Goal: Check status: Check status

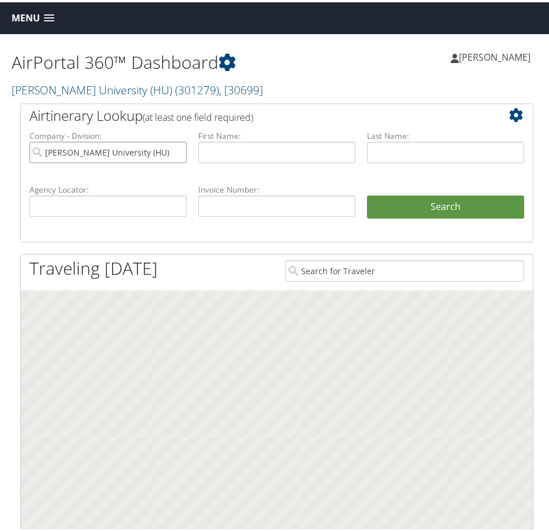
click at [172, 149] on input "Howard University (HU)" at bounding box center [107, 149] width 157 height 21
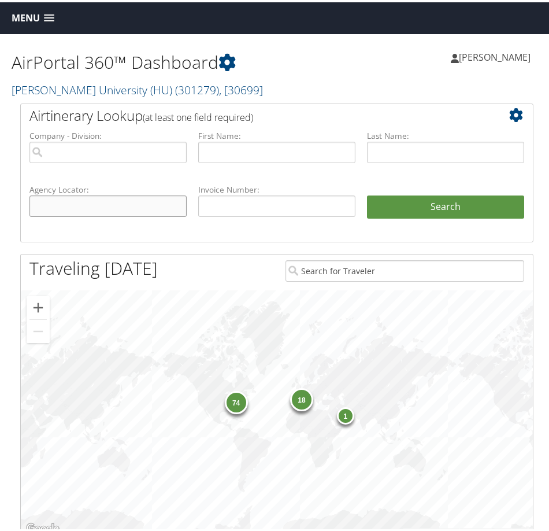
click at [128, 203] on input "text" at bounding box center [107, 203] width 157 height 21
paste input "BZX4T0"
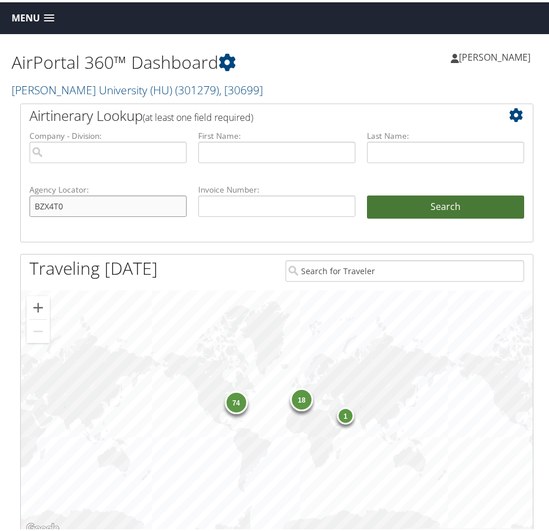
type input "BZX4T0"
click at [437, 204] on button "Search" at bounding box center [445, 204] width 157 height 23
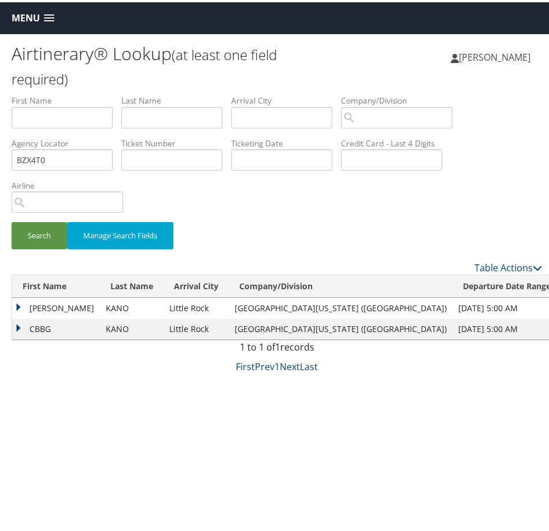
click at [11, 304] on div "Airtinerary® Lookup (at least one field required) [PERSON_NAME] [PERSON_NAME] M…" at bounding box center [277, 297] width 554 height 531
click at [18, 306] on td "[PERSON_NAME]" at bounding box center [56, 305] width 88 height 21
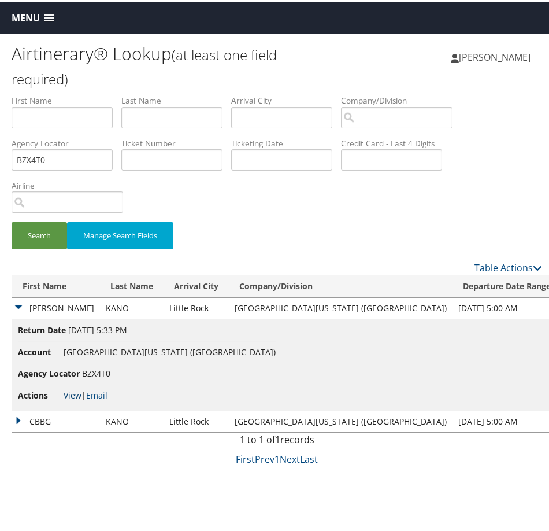
click at [70, 394] on link "View" at bounding box center [73, 392] width 18 height 11
click at [93, 157] on input "BZX4T0" at bounding box center [62, 157] width 101 height 21
paste input "CC3Z2C"
click at [40, 234] on button "Search" at bounding box center [39, 233] width 55 height 27
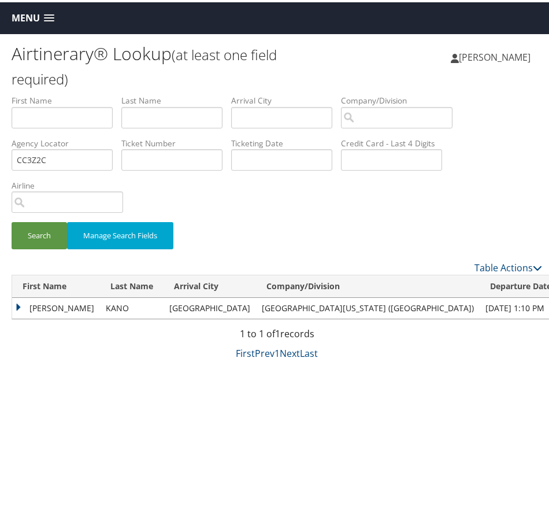
click at [17, 305] on td "KAREN YURI" at bounding box center [56, 305] width 88 height 21
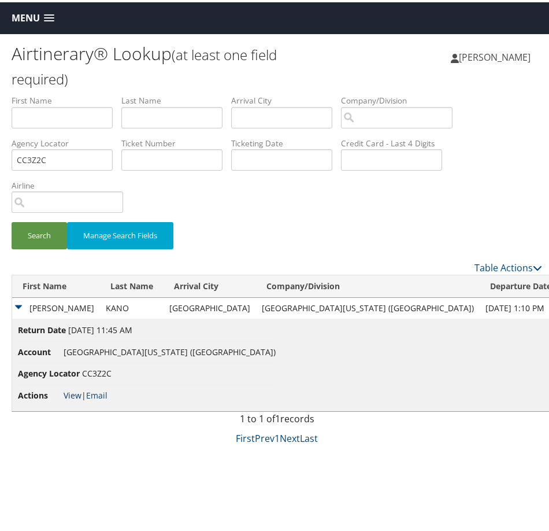
click at [71, 392] on link "View" at bounding box center [73, 392] width 18 height 11
click at [72, 155] on input "CC3Z2C" at bounding box center [62, 157] width 101 height 21
paste input "HRH71"
click at [12, 220] on button "Search" at bounding box center [39, 233] width 55 height 27
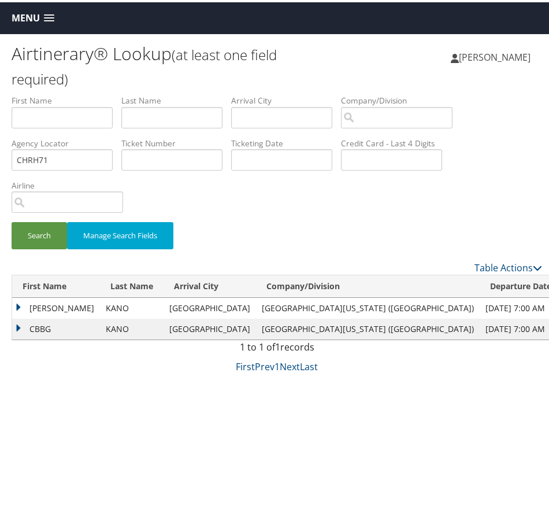
click at [23, 304] on td "KAREN YURI" at bounding box center [56, 305] width 88 height 21
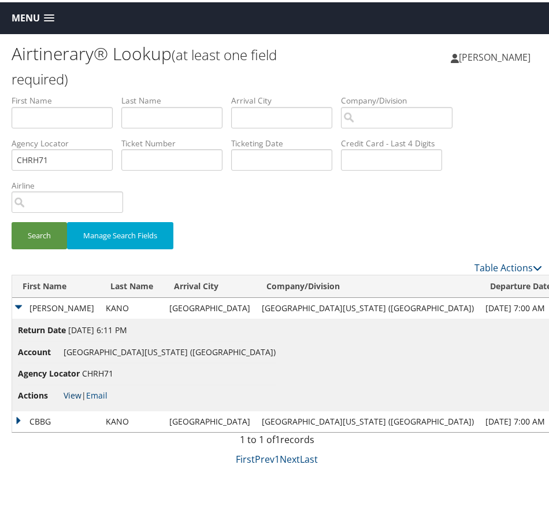
click at [68, 392] on link "View" at bounding box center [73, 392] width 18 height 11
click at [75, 164] on input "CHRH71" at bounding box center [62, 157] width 101 height 21
click at [75, 163] on input "CHRH71" at bounding box center [62, 157] width 101 height 21
paste input "J1G7Y"
click at [49, 230] on button "Search" at bounding box center [39, 233] width 55 height 27
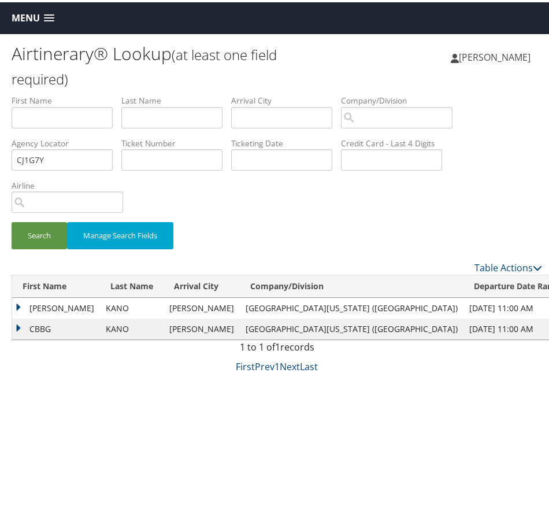
click at [21, 305] on td "KAREN YURI" at bounding box center [56, 305] width 88 height 21
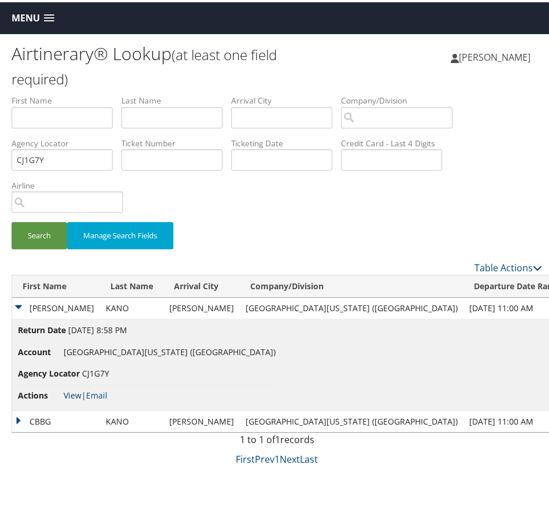
click at [65, 394] on link "View" at bounding box center [73, 392] width 18 height 11
click at [65, 162] on input "CJ1G7Y" at bounding box center [62, 157] width 101 height 21
paste input "LQ1B7"
click at [44, 225] on button "Search" at bounding box center [39, 233] width 55 height 27
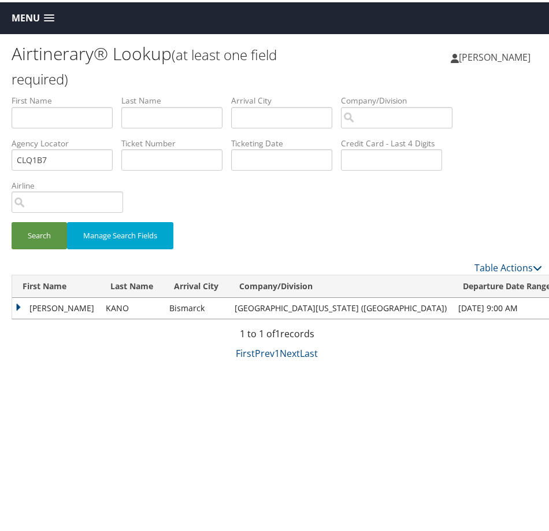
click at [16, 305] on td "KAREN YURI" at bounding box center [56, 305] width 88 height 21
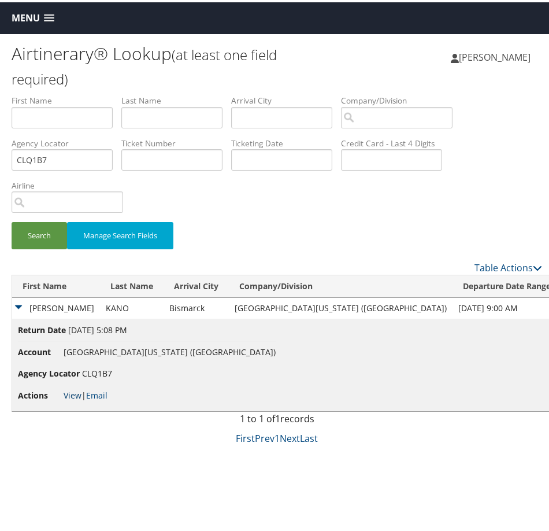
click at [67, 390] on link "View" at bounding box center [73, 392] width 18 height 11
click at [91, 153] on input "CLQ1B7" at bounding box center [62, 157] width 101 height 21
paste input "D4YFWC"
click at [41, 238] on button "Search" at bounding box center [39, 233] width 55 height 27
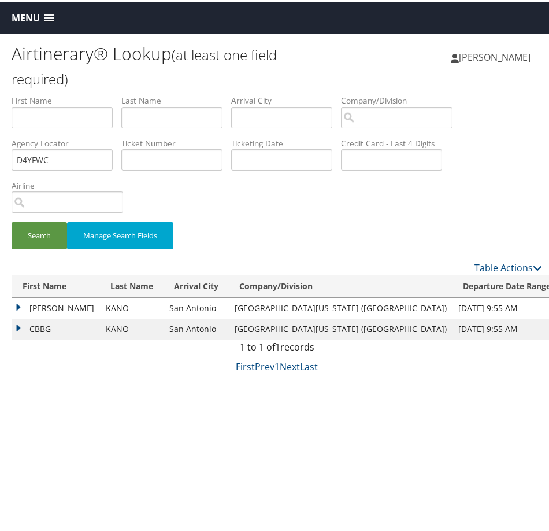
click at [18, 304] on td "KAREN YURI" at bounding box center [56, 305] width 88 height 21
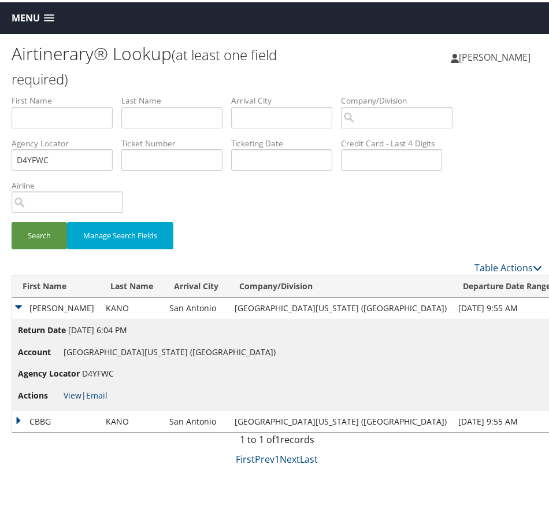
click at [68, 391] on link "View" at bounding box center [73, 392] width 18 height 11
click at [75, 154] on input "D4YFWC" at bounding box center [62, 157] width 101 height 21
paste input "6NYL4"
click at [39, 236] on button "Search" at bounding box center [39, 233] width 55 height 27
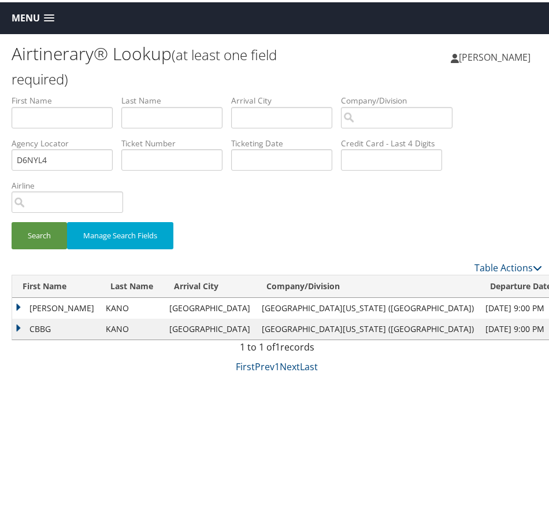
click at [18, 305] on td "KAREN YURI" at bounding box center [56, 305] width 88 height 21
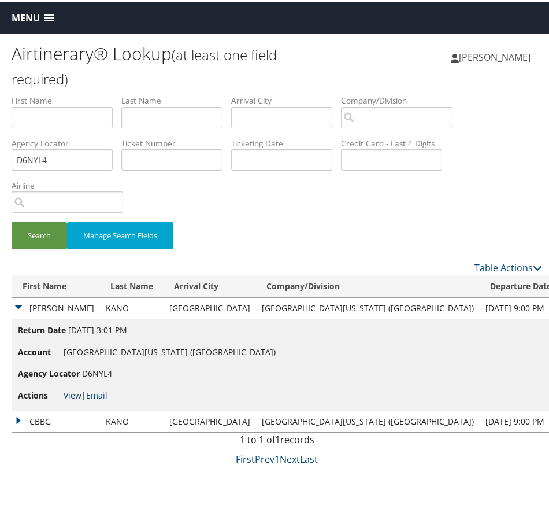
click at [69, 392] on link "View" at bounding box center [73, 392] width 18 height 11
click at [80, 151] on input "D6NYL4" at bounding box center [62, 157] width 101 height 21
paste input "P5BT"
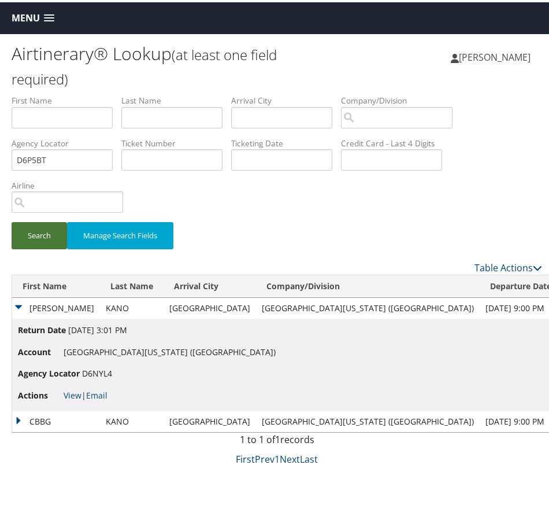
click at [40, 223] on button "Search" at bounding box center [39, 233] width 55 height 27
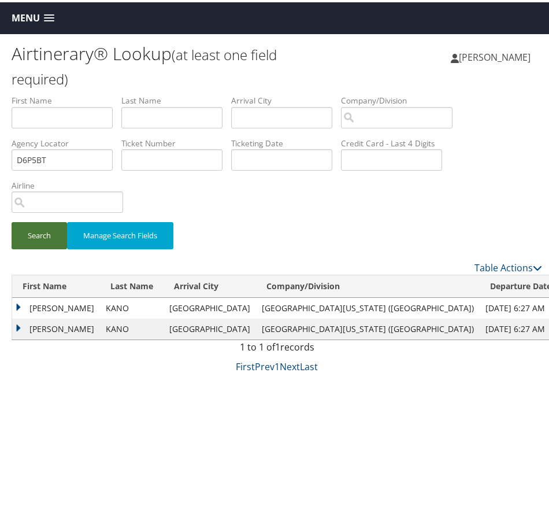
click at [32, 241] on button "Search" at bounding box center [39, 233] width 55 height 27
click at [17, 303] on td "KAREN YURI" at bounding box center [56, 305] width 88 height 21
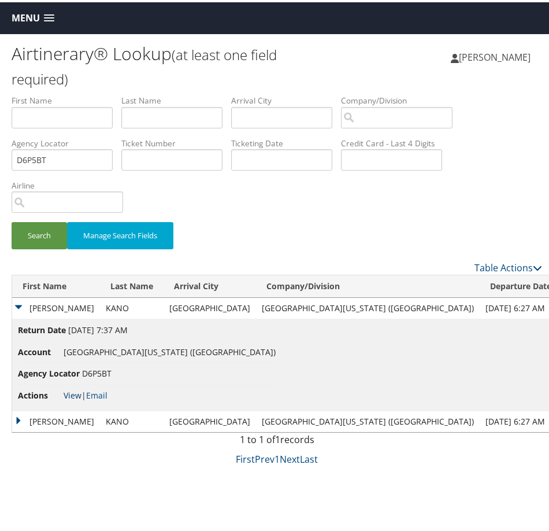
click at [73, 393] on link "View" at bounding box center [73, 392] width 18 height 11
click at [66, 149] on input "D6P5BT" at bounding box center [62, 157] width 101 height 21
click at [66, 155] on input "D6P5BT" at bounding box center [62, 157] width 101 height 21
paste input "26Z"
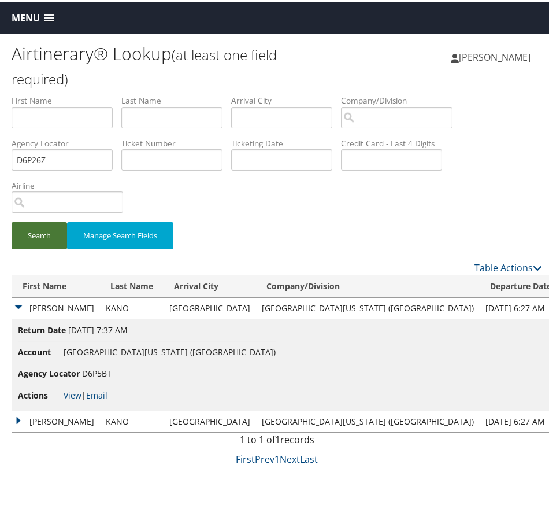
click at [37, 231] on button "Search" at bounding box center [39, 233] width 55 height 27
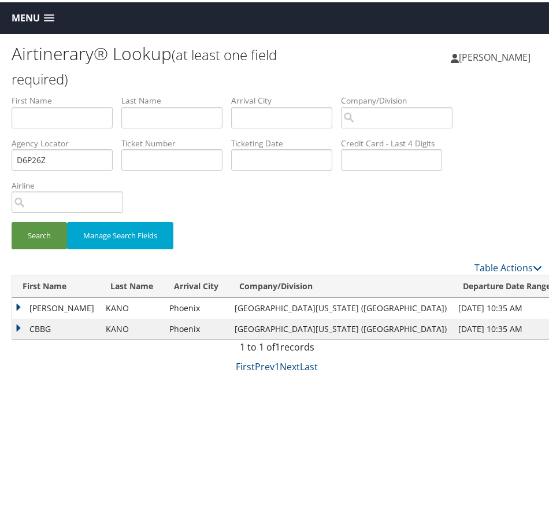
click at [24, 303] on td "KAREN YURI" at bounding box center [56, 305] width 88 height 21
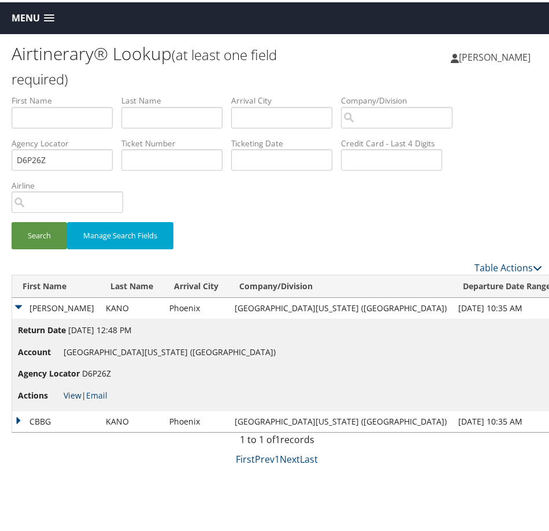
click at [74, 395] on link "View" at bounding box center [73, 392] width 18 height 11
click at [60, 157] on input "D6P26Z" at bounding box center [62, 157] width 101 height 21
paste input "M58H"
type input "D6M58H"
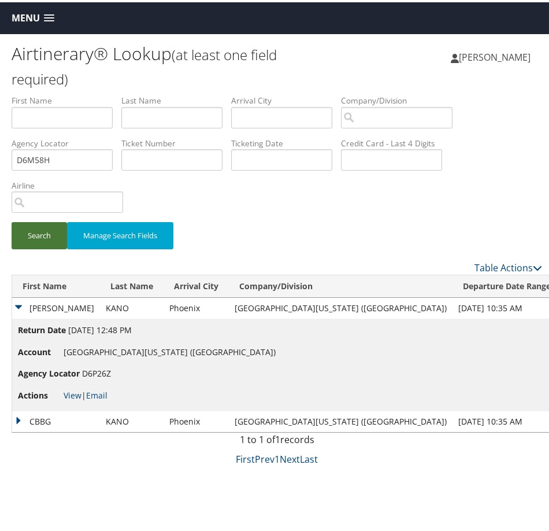
click at [32, 232] on button "Search" at bounding box center [39, 233] width 55 height 27
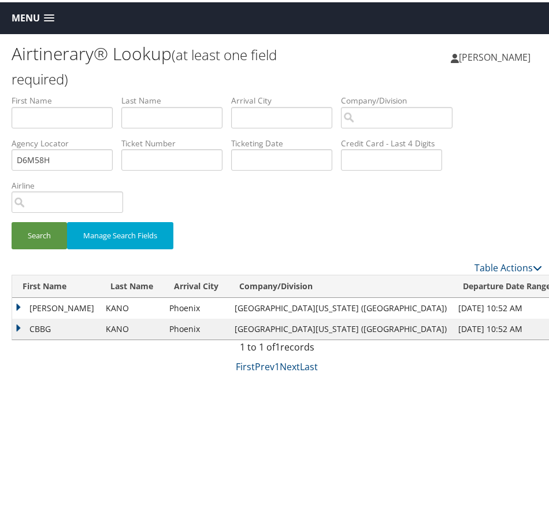
click at [17, 301] on td "KAREN YURI" at bounding box center [56, 305] width 88 height 21
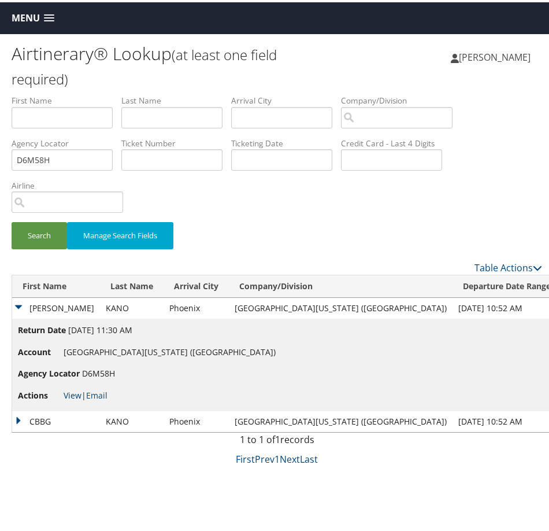
click at [73, 392] on link "View" at bounding box center [73, 392] width 18 height 11
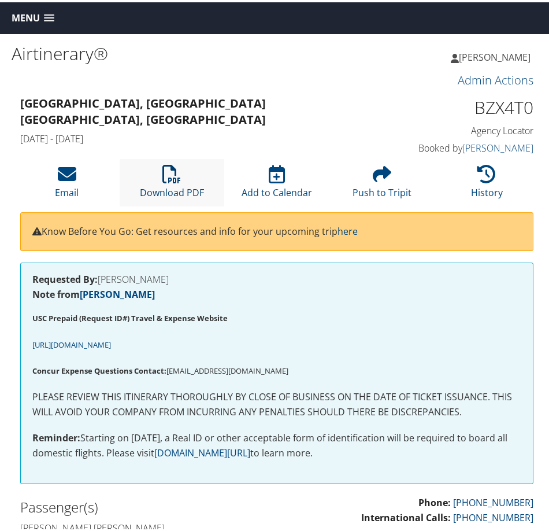
click at [165, 173] on icon at bounding box center [171, 171] width 18 height 18
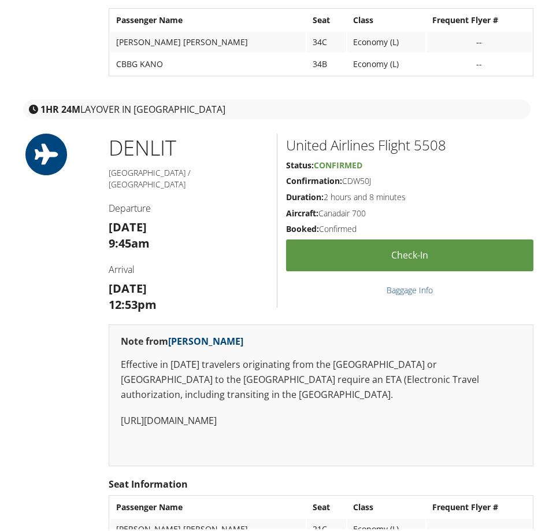
scroll to position [925, 0]
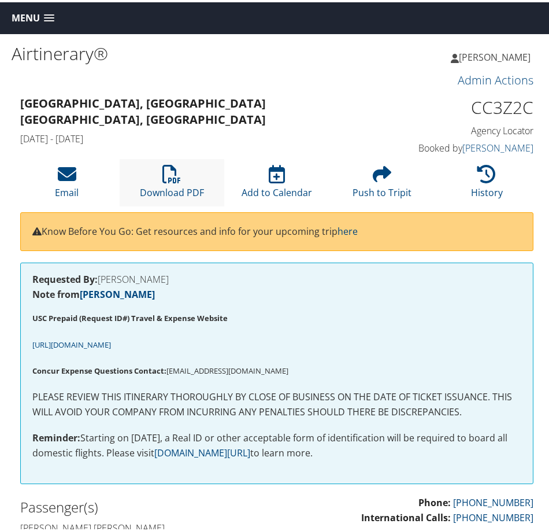
click at [183, 167] on li "Download PDF" at bounding box center [172, 180] width 105 height 47
click at [169, 166] on icon at bounding box center [171, 171] width 18 height 18
click at [159, 186] on link "Download PDF" at bounding box center [172, 183] width 64 height 28
click at [179, 183] on li "Download PDF" at bounding box center [172, 180] width 105 height 47
click at [195, 171] on li "Download PDF" at bounding box center [172, 180] width 105 height 47
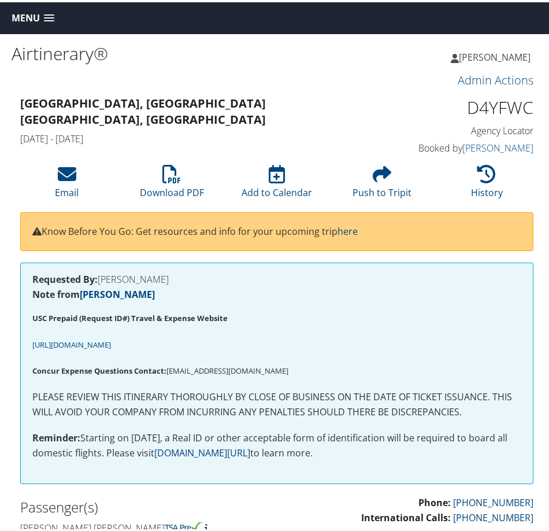
scroll to position [116, 0]
click at [175, 166] on icon at bounding box center [171, 171] width 18 height 18
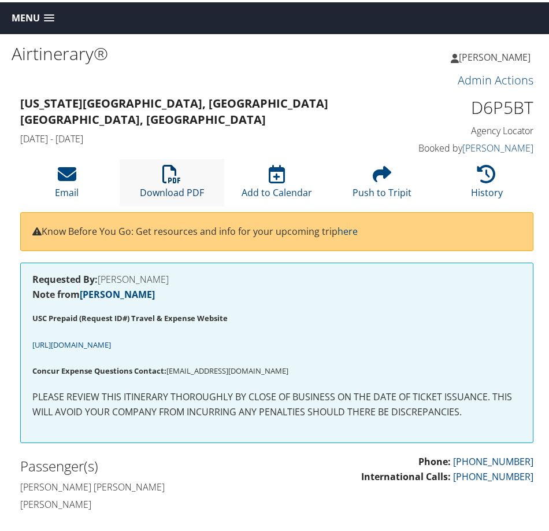
click at [165, 170] on icon at bounding box center [171, 171] width 18 height 18
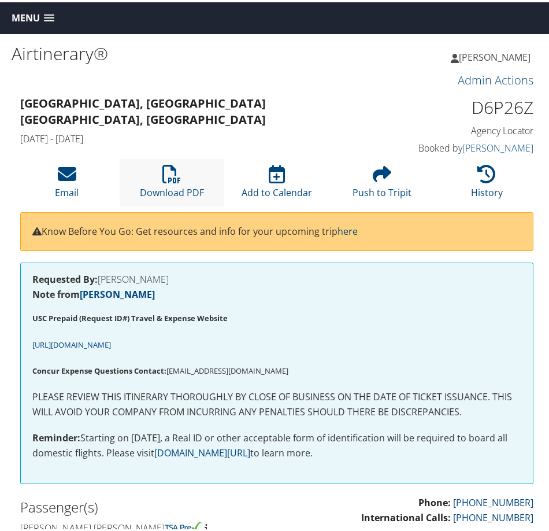
click at [160, 162] on li "Download PDF" at bounding box center [172, 180] width 105 height 47
click at [176, 176] on icon at bounding box center [171, 171] width 18 height 18
